Goal: Find specific page/section: Find specific page/section

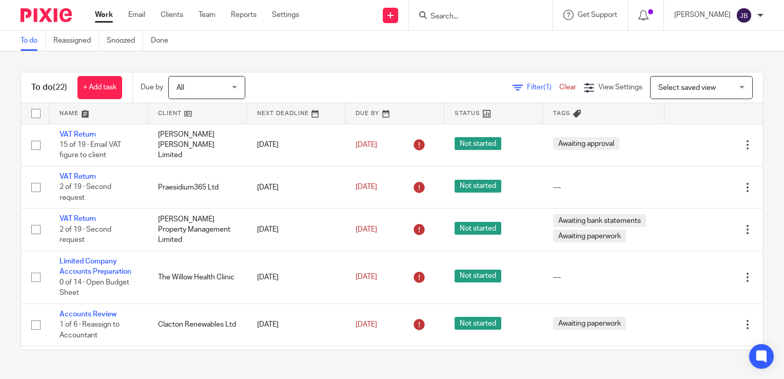
scroll to position [51, 0]
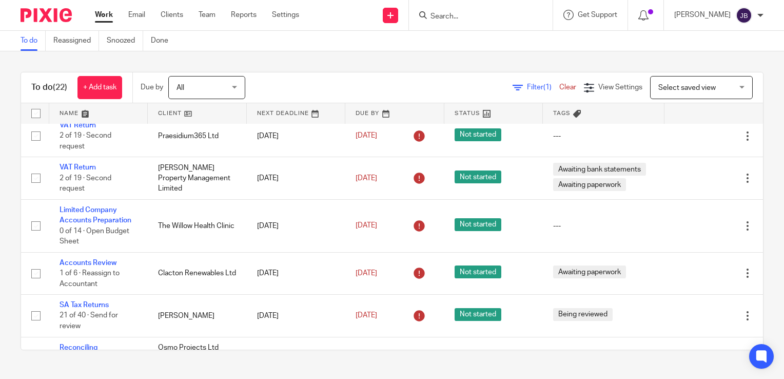
click at [457, 18] on input "Search" at bounding box center [475, 16] width 92 height 9
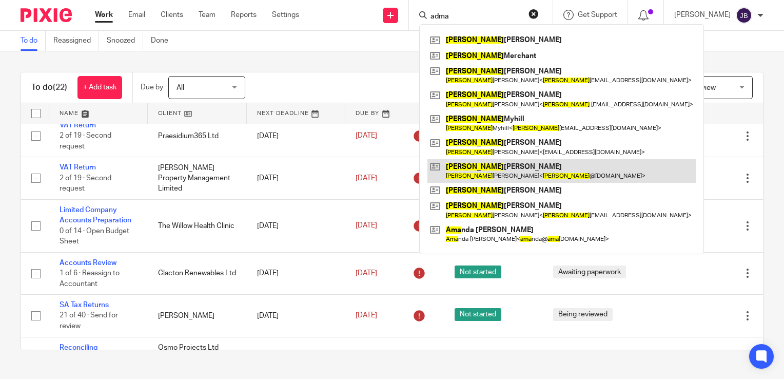
type input "adma"
click at [497, 169] on link at bounding box center [561, 171] width 268 height 24
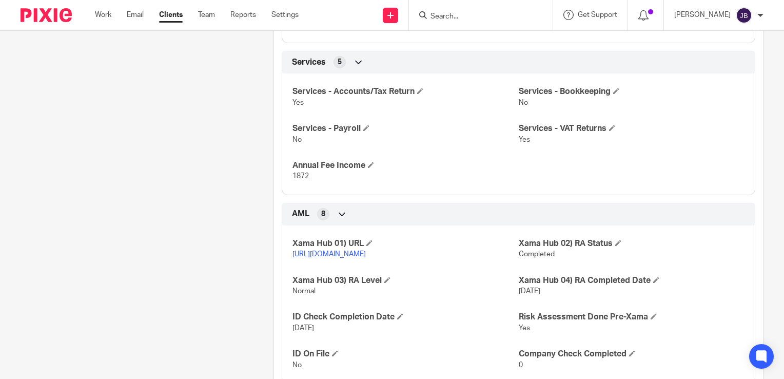
scroll to position [811, 0]
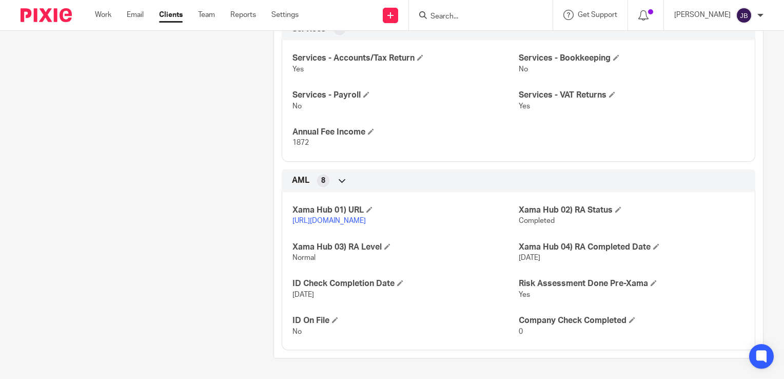
click at [355, 217] on link "[URL][DOMAIN_NAME]" at bounding box center [328, 220] width 73 height 7
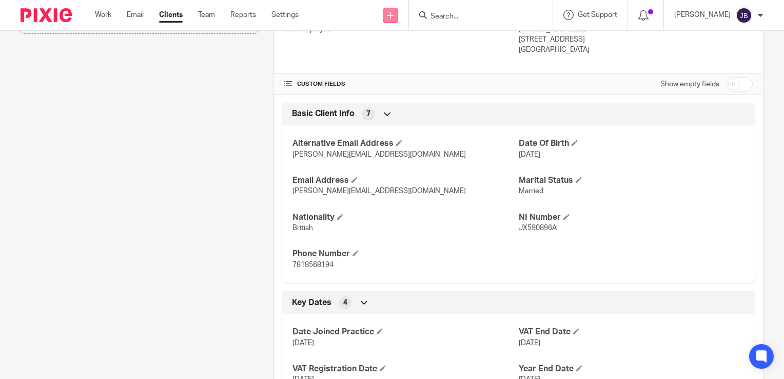
scroll to position [298, 0]
